Goal: Task Accomplishment & Management: Use online tool/utility

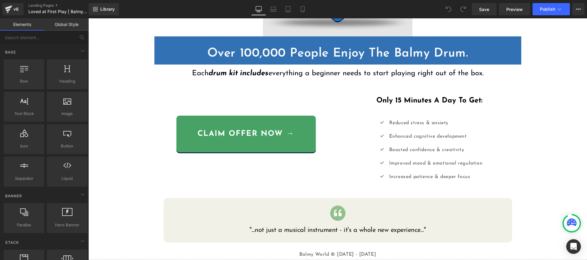
scroll to position [3, 0]
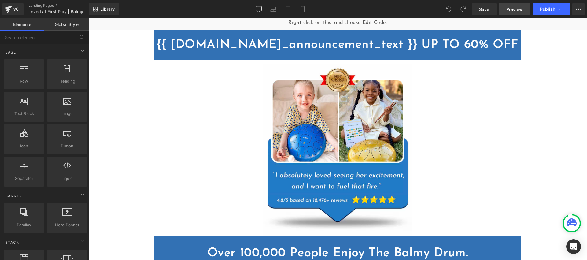
click at [502, 10] on link "Preview" at bounding box center [514, 9] width 31 height 12
click at [550, 11] on span "Publish" at bounding box center [547, 9] width 15 height 5
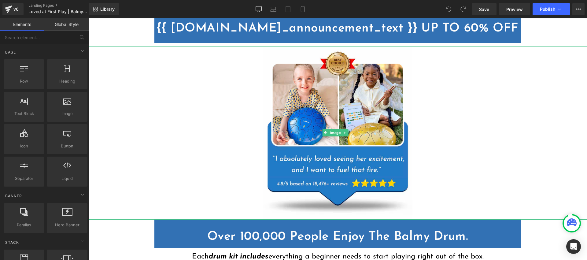
scroll to position [0, 0]
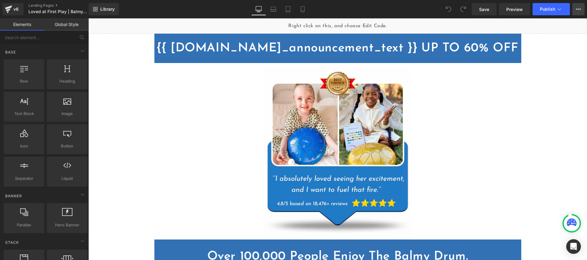
click at [579, 8] on icon at bounding box center [578, 9] width 5 height 5
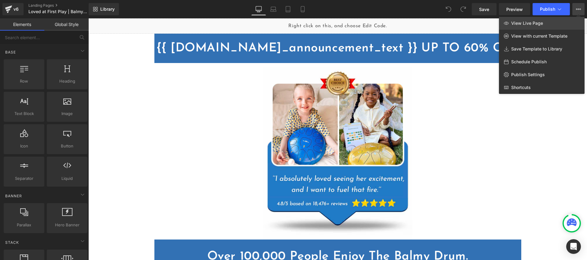
click at [528, 25] on span "View Live Page" at bounding box center [527, 23] width 32 height 6
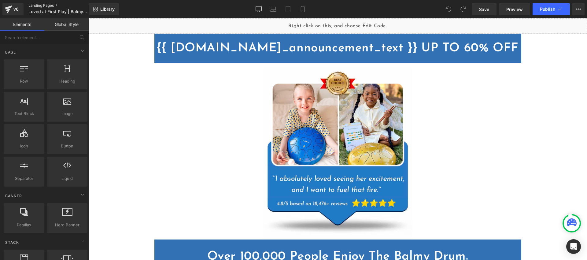
click at [39, 5] on link "Landing Pages" at bounding box center [63, 5] width 70 height 5
click at [576, 9] on button "View Live Page View with current Template Save Template to Library Schedule Pub…" at bounding box center [578, 9] width 12 height 12
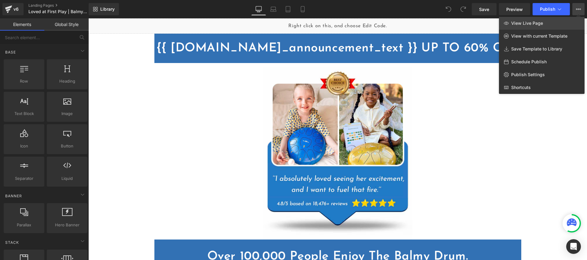
click at [530, 21] on span "View Live Page" at bounding box center [527, 23] width 32 height 6
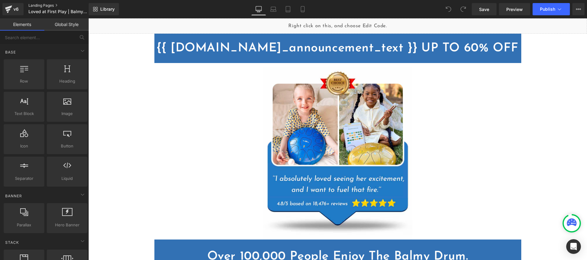
click at [40, 6] on link "Landing Pages" at bounding box center [63, 5] width 70 height 5
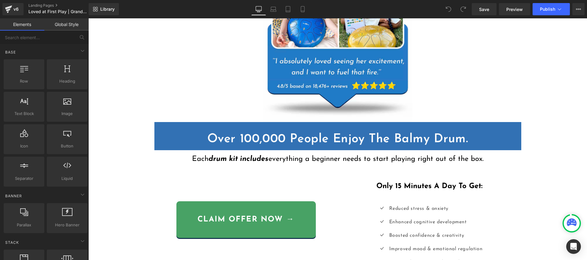
scroll to position [156, 0]
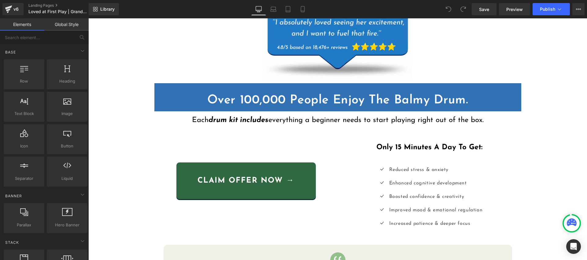
click at [251, 187] on link "claim offer now →" at bounding box center [245, 180] width 139 height 37
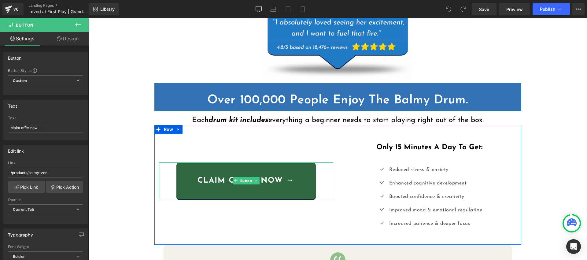
click at [186, 170] on link "claim offer now →" at bounding box center [245, 180] width 139 height 37
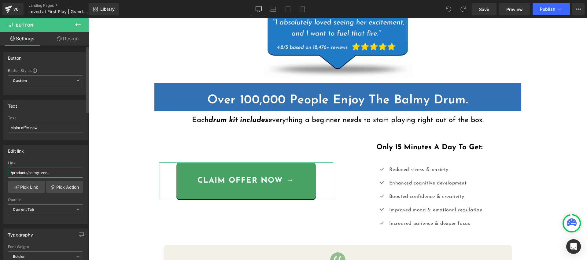
drag, startPoint x: 52, startPoint y: 173, endPoint x: 9, endPoint y: 170, distance: 43.3
click at [9, 170] on input "/products/balmy-zen" at bounding box center [45, 172] width 75 height 10
paste input "drum-grandkids"
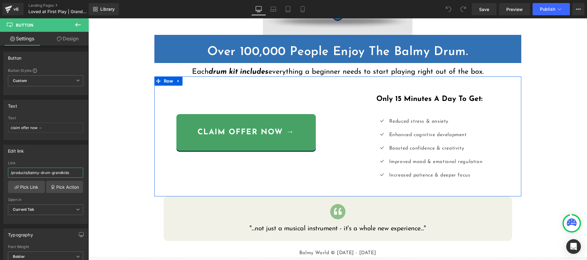
scroll to position [86, 0]
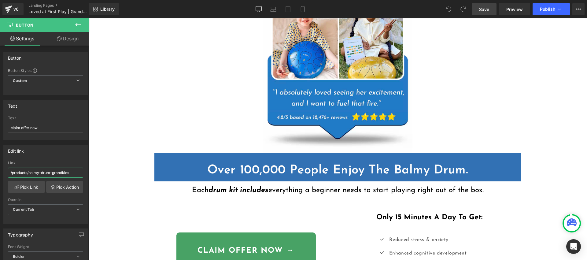
type input "/products/balmy-drum-grandkids"
click at [483, 14] on link "Save" at bounding box center [484, 9] width 25 height 12
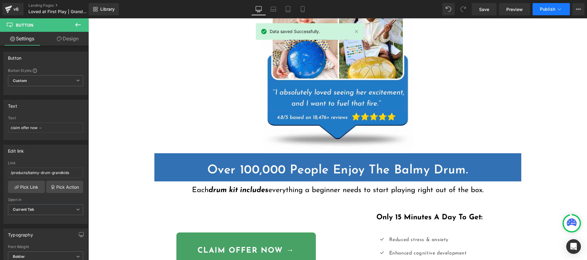
click at [548, 8] on span "Publish" at bounding box center [547, 9] width 15 height 5
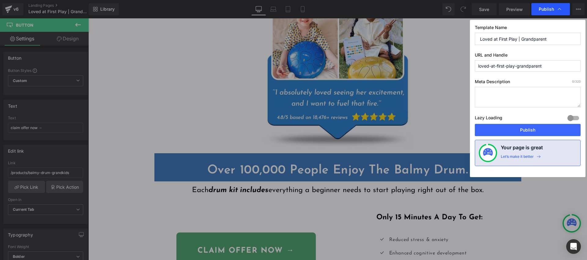
click at [545, 11] on span "Publish" at bounding box center [546, 9] width 15 height 6
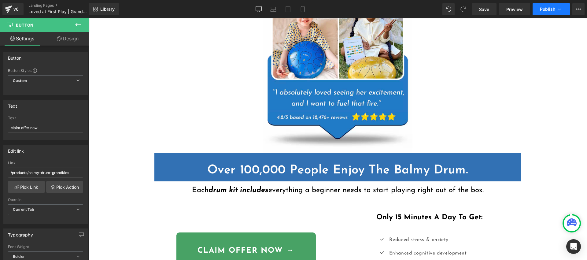
click at [546, 9] on span "Publish" at bounding box center [547, 9] width 15 height 5
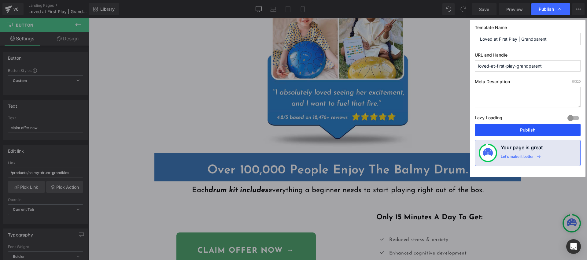
click at [516, 129] on button "Publish" at bounding box center [528, 130] width 106 height 12
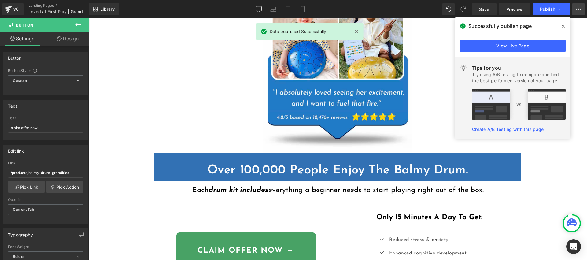
click at [580, 7] on icon at bounding box center [578, 9] width 5 height 5
click at [561, 26] on icon at bounding box center [562, 26] width 3 height 5
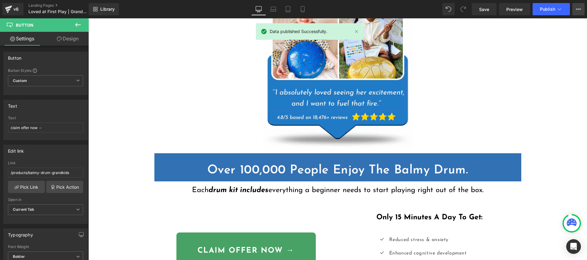
click at [576, 12] on button "View Live Page View with current Template Save Template to Library Schedule Pub…" at bounding box center [578, 9] width 12 height 12
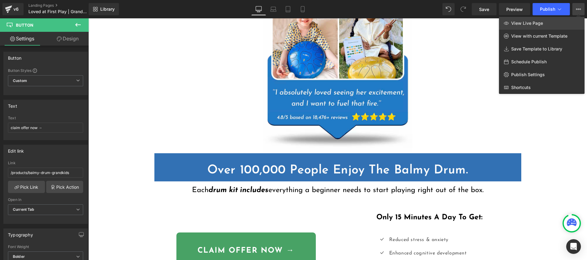
click at [520, 25] on span "View Live Page" at bounding box center [527, 23] width 32 height 6
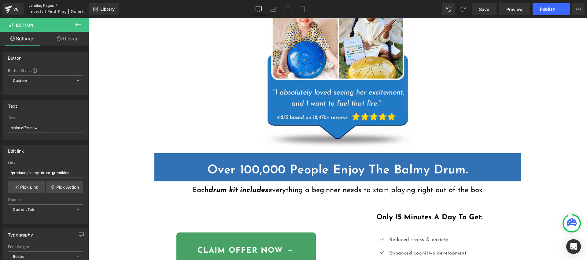
click at [43, 6] on link "Landing Pages" at bounding box center [63, 5] width 70 height 5
